Goal: Ask a question: Seek information or help from site administrators or community

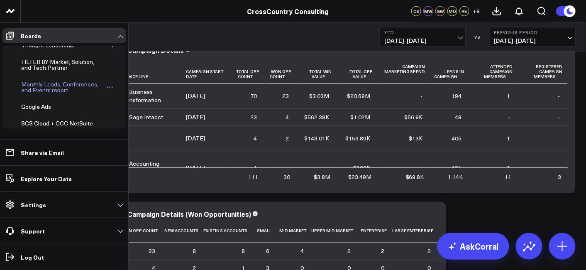
scroll to position [256, 0]
click at [46, 83] on div "Monthly Leads, Conferences, and Events report" at bounding box center [62, 88] width 87 height 16
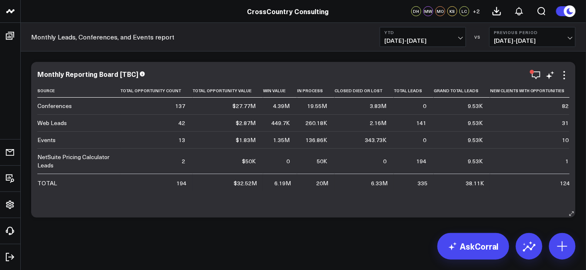
scroll to position [1, 0]
click at [305, 247] on div "Modify via AI Copy link to widget Ask support Remove Create linked copy Executi…" at bounding box center [303, 161] width 565 height 220
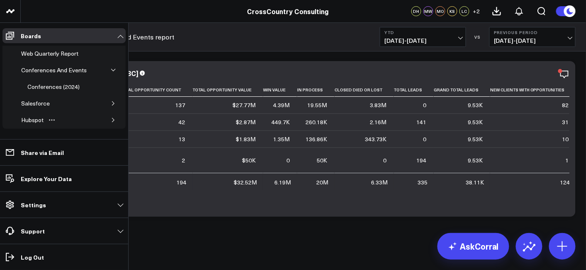
scroll to position [0, 0]
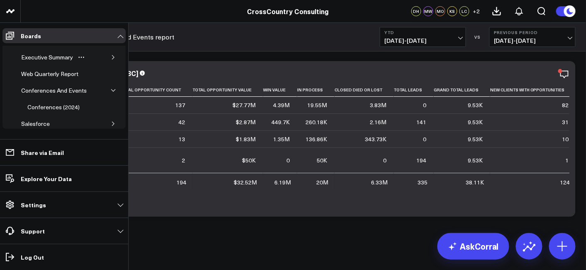
click at [111, 59] on icon "button" at bounding box center [113, 57] width 5 height 5
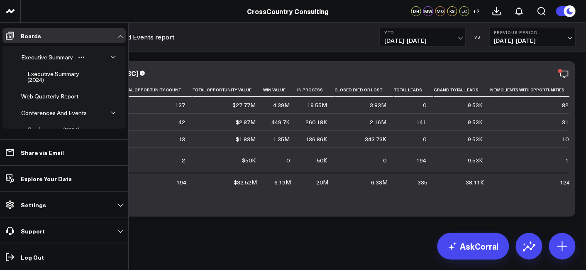
click at [111, 59] on icon "button" at bounding box center [113, 57] width 5 height 5
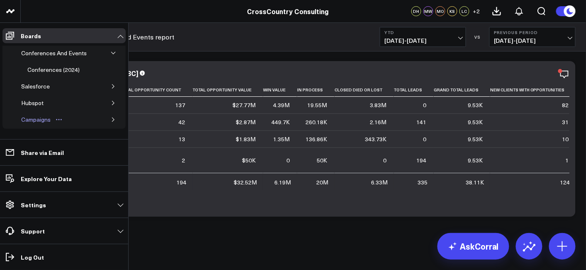
scroll to position [41, 0]
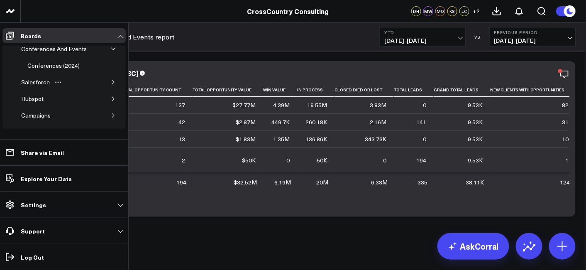
click at [109, 83] on button "button" at bounding box center [113, 82] width 8 height 8
click at [54, 100] on div "Salesforce Marketing Dashboard (2025)" at bounding box center [62, 102] width 75 height 16
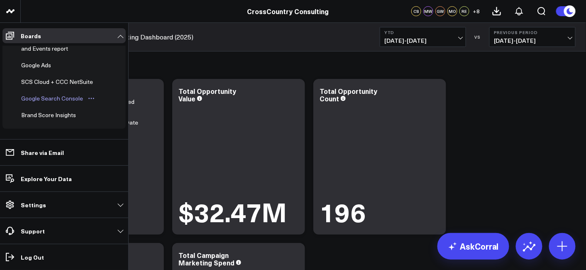
scroll to position [336, 0]
click at [46, 68] on link "Google Ads" at bounding box center [42, 66] width 53 height 17
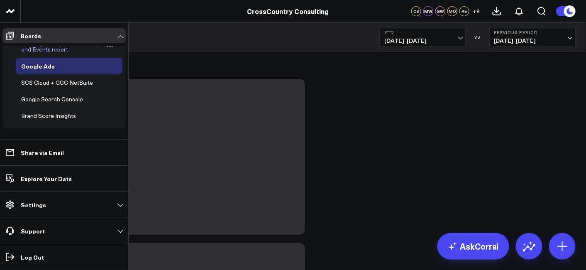
click at [49, 54] on div "Monthly Leads, Conferences, and Events report" at bounding box center [62, 47] width 87 height 16
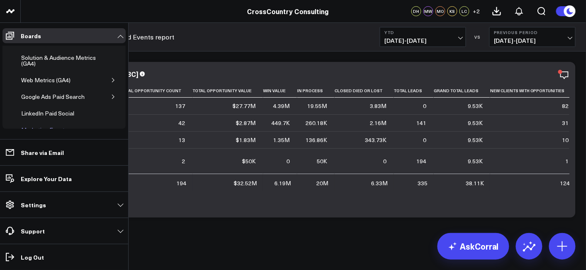
scroll to position [157, 0]
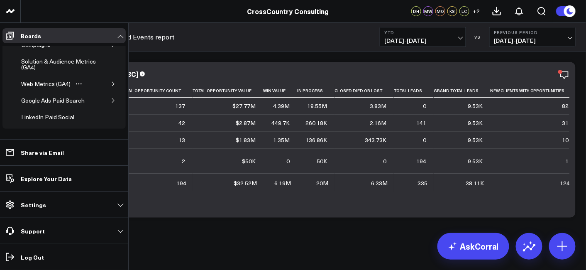
click at [111, 82] on icon "button" at bounding box center [113, 83] width 5 height 5
click at [36, 83] on div "Web Metrics (GA4)" at bounding box center [46, 84] width 54 height 10
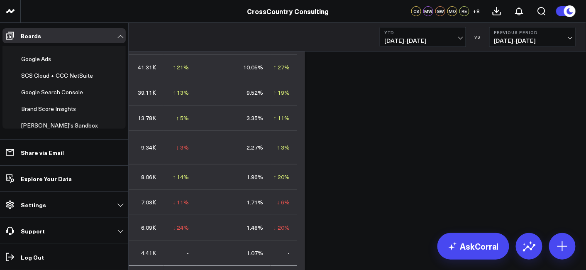
scroll to position [396, 0]
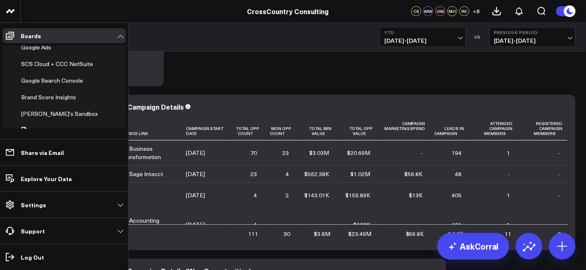
scroll to position [605, 0]
click at [51, 93] on div "Brand Score Insights" at bounding box center [48, 98] width 59 height 10
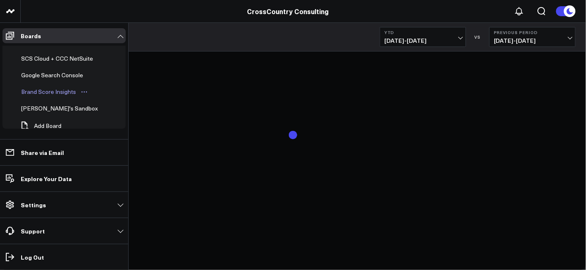
scroll to position [599, 0]
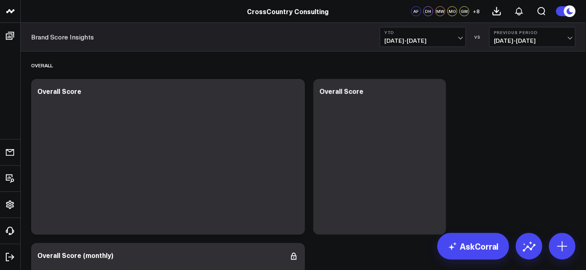
click at [564, 7] on icon at bounding box center [571, 11] width 15 height 15
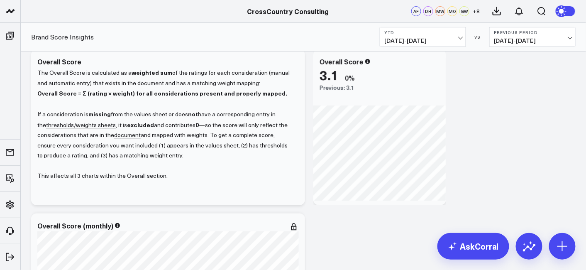
scroll to position [8, 0]
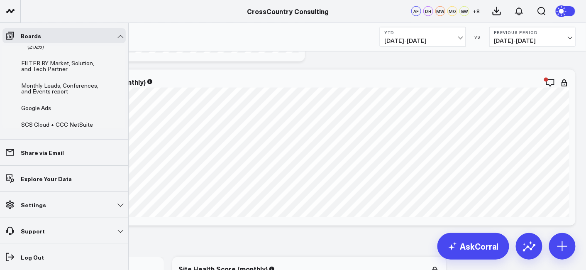
scroll to position [605, 0]
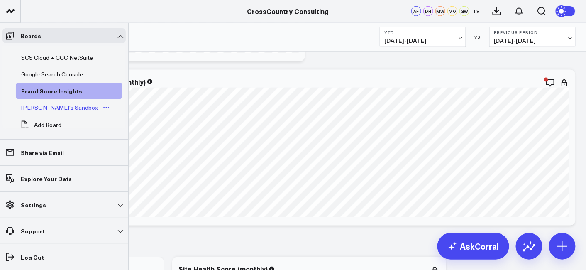
click at [42, 103] on div "[PERSON_NAME]'s Sandbox" at bounding box center [59, 108] width 81 height 10
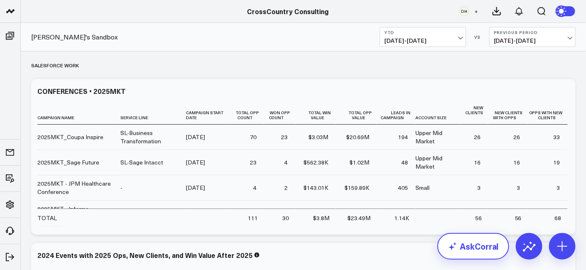
click at [466, 237] on link "AskCorral" at bounding box center [473, 246] width 72 height 27
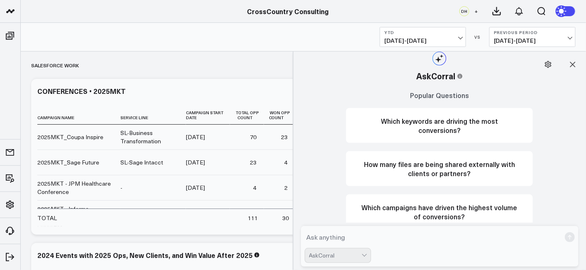
click at [362, 240] on textarea at bounding box center [433, 236] width 256 height 15
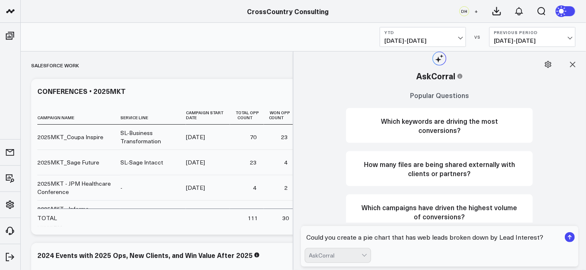
type textarea "Could you create a pie chart that has web leads broken down by Lead Interest?"
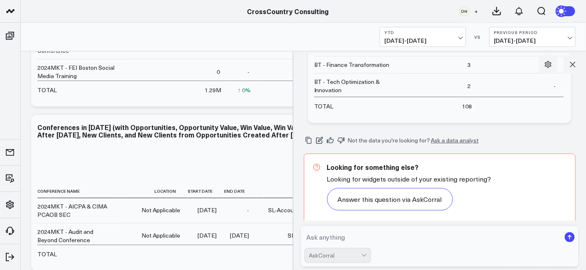
scroll to position [324, 0]
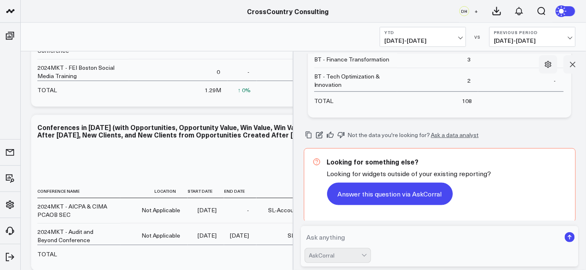
click at [420, 200] on button "Answer this question via AskCorral" at bounding box center [390, 194] width 126 height 22
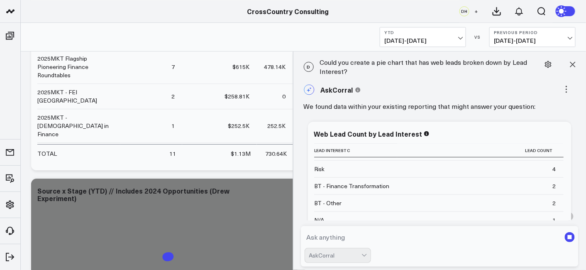
scroll to position [0, 0]
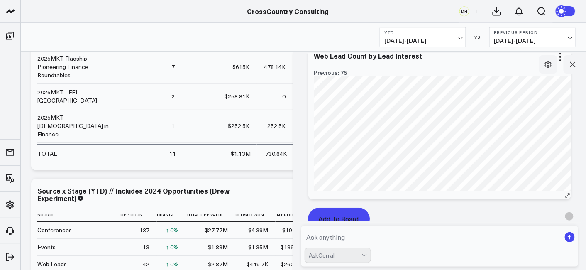
click at [337, 216] on button "Add To Board" at bounding box center [339, 218] width 62 height 22
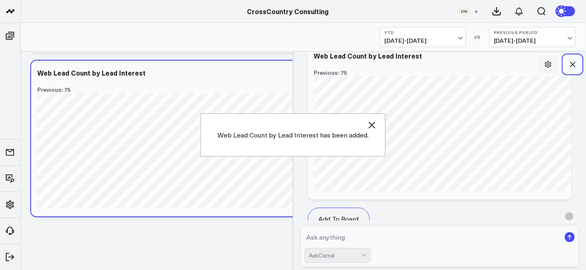
click at [573, 62] on icon at bounding box center [573, 64] width 8 height 8
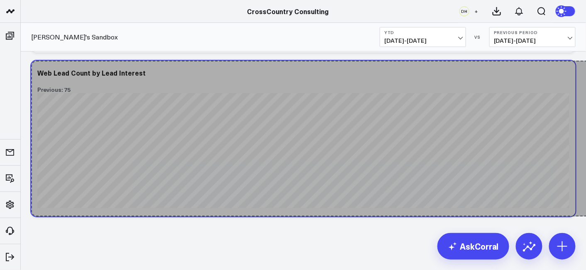
drag, startPoint x: 299, startPoint y: 214, endPoint x: 588, endPoint y: 188, distance: 290.4
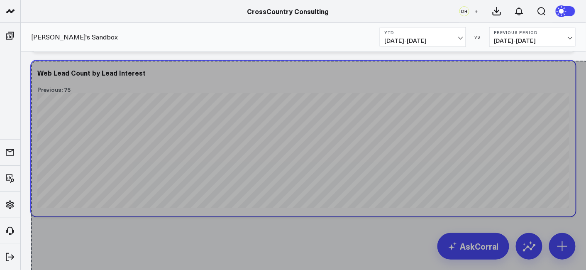
drag, startPoint x: 572, startPoint y: 210, endPoint x: 585, endPoint y: 278, distance: 68.5
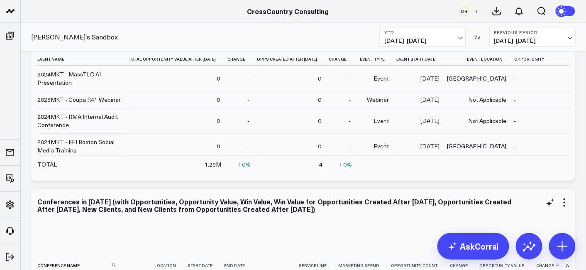
scroll to position [219, 0]
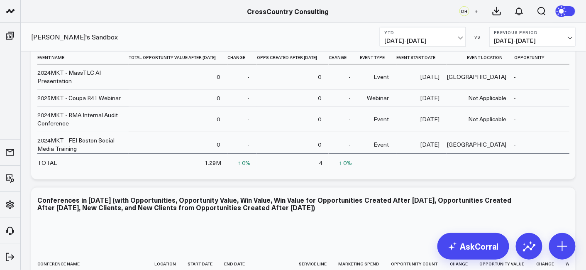
click at [304, 32] on div "[PERSON_NAME]'s Sandbox YTD [DATE] - [DATE] VS Previous Period [DATE] - [DATE]" at bounding box center [303, 37] width 565 height 29
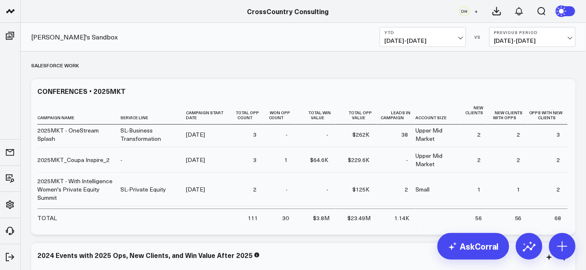
scroll to position [0, 0]
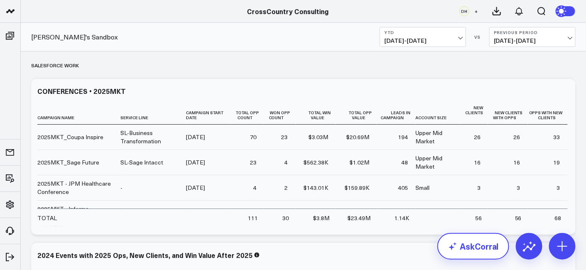
click at [461, 251] on link "AskCorral" at bounding box center [473, 246] width 72 height 27
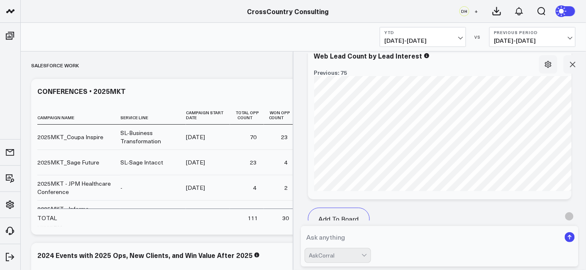
click at [366, 239] on textarea at bounding box center [433, 236] width 256 height 15
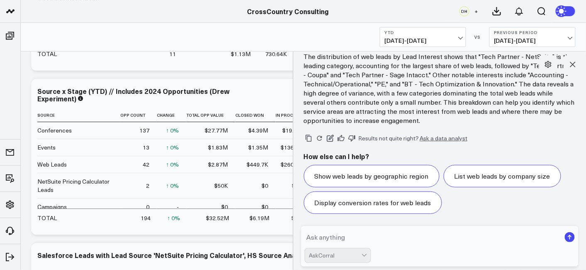
scroll to position [833, 0]
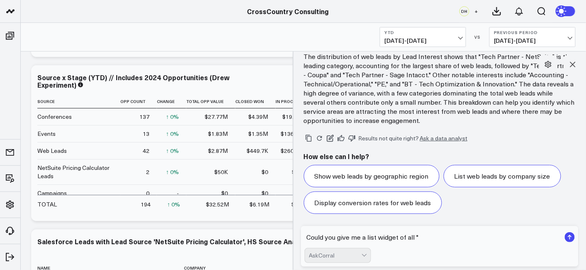
paste textarea "Contact made via website?"
type textarea "Could you give me a list widget of all "Contact made via website?""
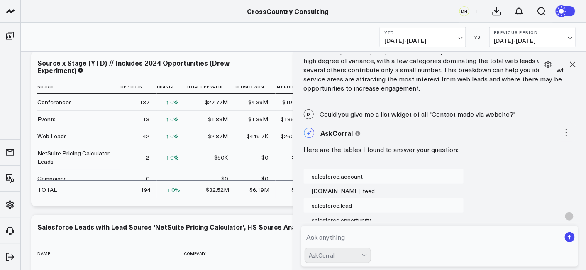
scroll to position [1323, 0]
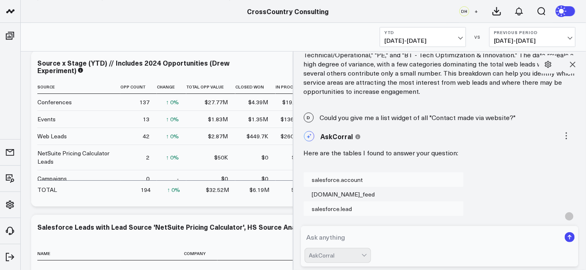
click at [417, 118] on div "D Could you give me a list widget of all "Contact made via website?"" at bounding box center [440, 117] width 285 height 18
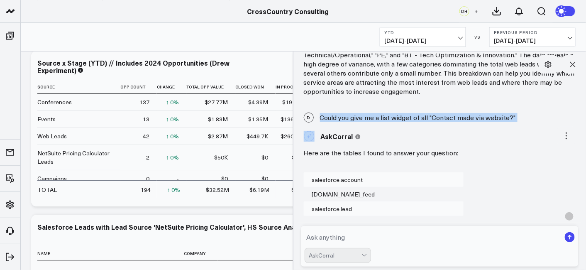
click at [417, 118] on div "D Could you give me a list widget of all "Contact made via website?"" at bounding box center [440, 117] width 285 height 18
copy div "Could you give me a list widget of all "Contact made via website?""
click at [573, 66] on icon at bounding box center [573, 64] width 8 height 8
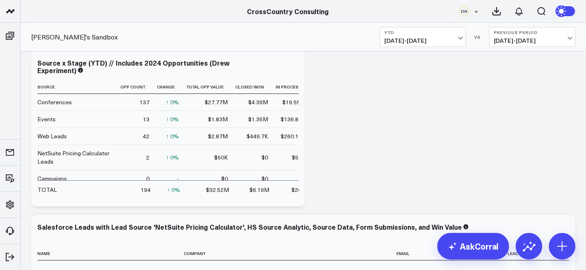
scroll to position [1327, 0]
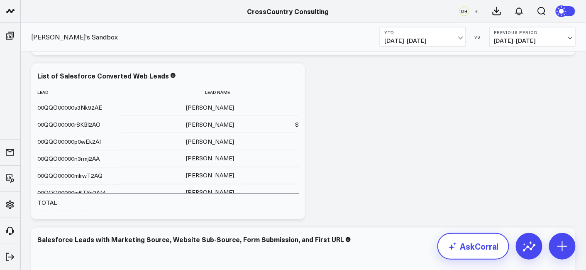
click at [466, 247] on link "AskCorral" at bounding box center [473, 246] width 72 height 27
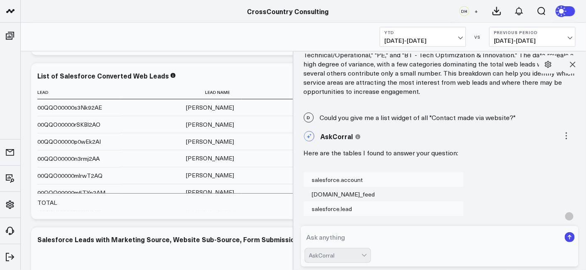
click at [361, 242] on textarea at bounding box center [433, 236] width 256 height 15
paste textarea "Could you give me a list widget of all "Contact made via website?""
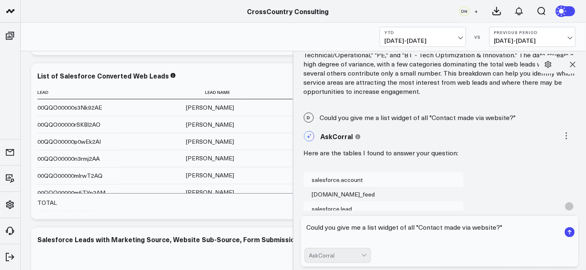
click at [411, 232] on textarea "Could you give me a list widget of all "Contact made via website?"" at bounding box center [433, 232] width 256 height 25
click at [412, 229] on textarea "Could you give me a list widget of all "Contact made via website?"" at bounding box center [433, 232] width 256 height 25
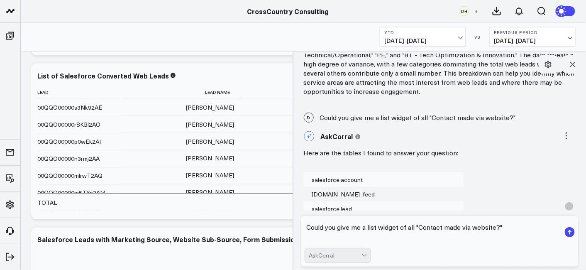
click at [413, 227] on textarea "Could you give me a list widget of all "Contact made via website?"" at bounding box center [433, 232] width 256 height 25
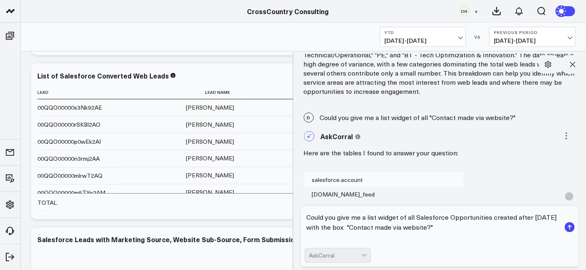
click at [479, 227] on textarea "Could you give me a list widget of all Salesforce Opportunities created after […" at bounding box center [433, 227] width 256 height 35
type textarea "Could you give me a list widget of all Salesforce Opportunities created after […"
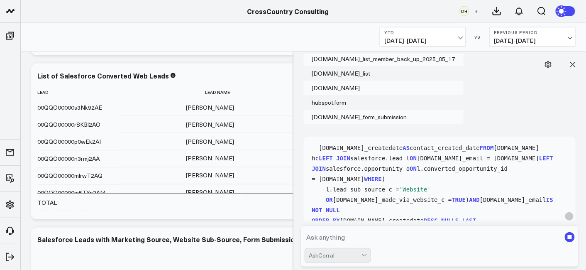
scroll to position [137, 0]
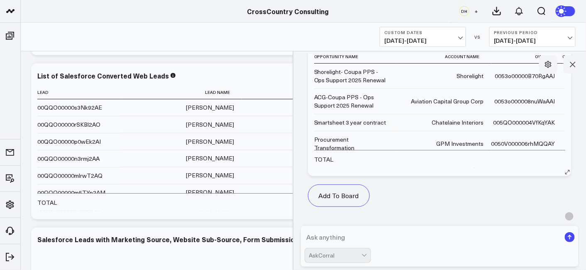
scroll to position [2368, 0]
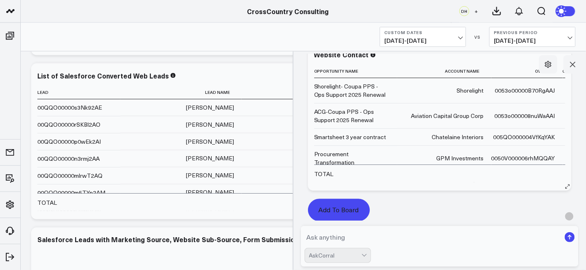
click at [330, 207] on button "Add To Board" at bounding box center [339, 210] width 62 height 22
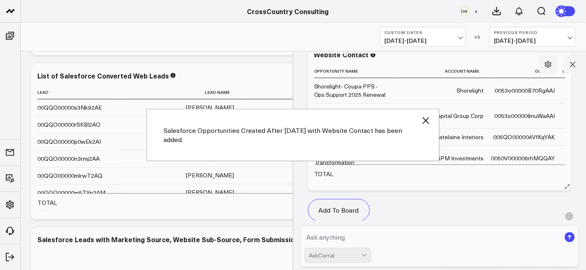
scroll to position [2009, 0]
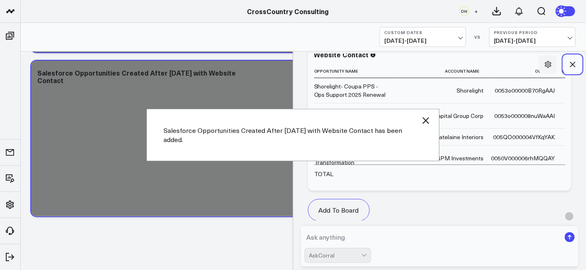
click at [571, 69] on button at bounding box center [573, 64] width 18 height 18
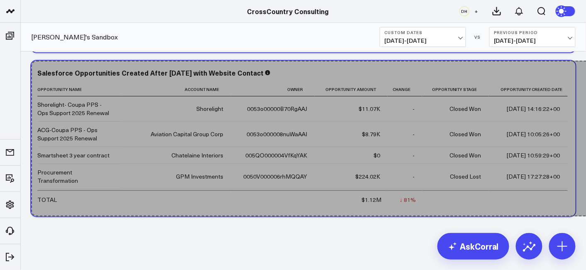
drag, startPoint x: 302, startPoint y: 214, endPoint x: 621, endPoint y: 177, distance: 321.2
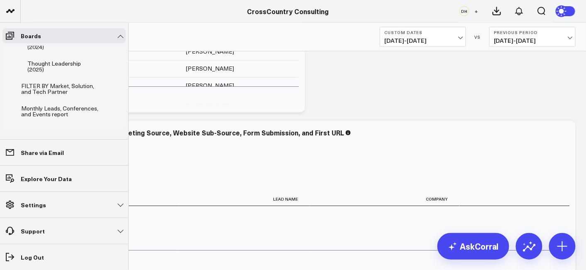
scroll to position [515, 0]
click at [50, 104] on div "Monthly Leads, Conferences, and Events report" at bounding box center [62, 112] width 87 height 16
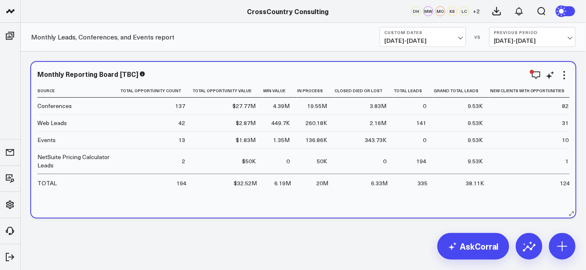
click at [317, 122] on div "260.18K" at bounding box center [316, 123] width 22 height 8
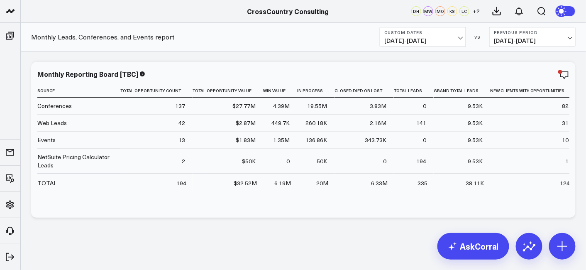
drag, startPoint x: 493, startPoint y: 0, endPoint x: 286, endPoint y: 54, distance: 213.8
click at [286, 54] on div "Modify via AI Copy link to widget Ask support Remove Create linked copy Executi…" at bounding box center [303, 161] width 565 height 220
